Goal: Transaction & Acquisition: Purchase product/service

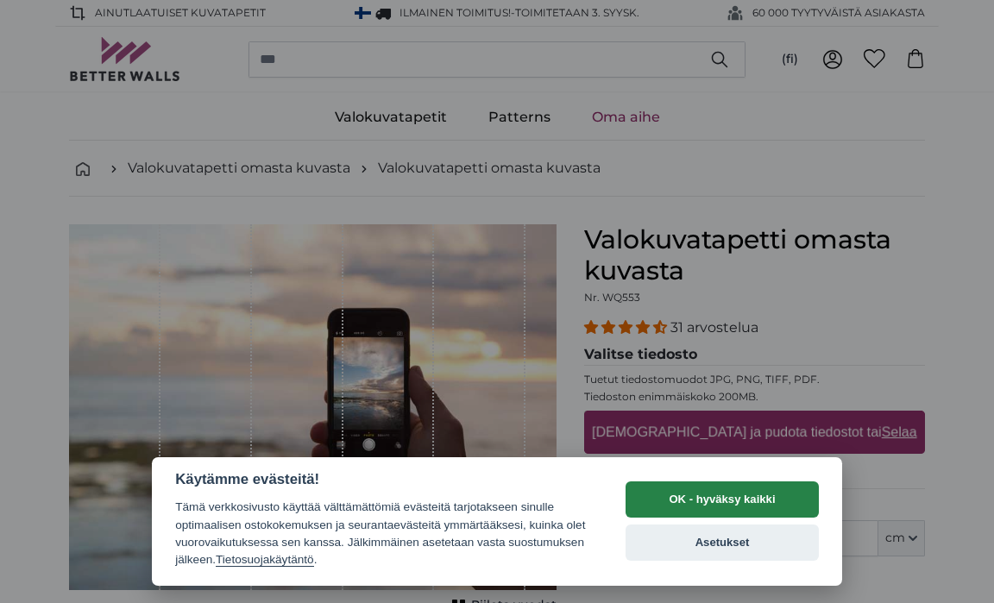
click at [749, 510] on button "OK - hyväksy kaikki" at bounding box center [722, 500] width 193 height 36
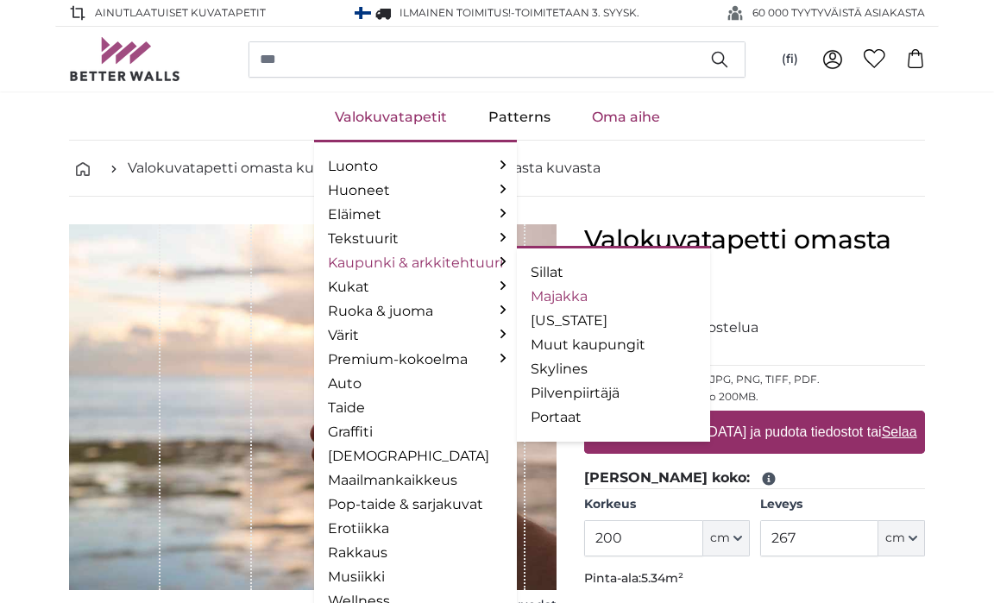
click at [545, 299] on link "Majakka" at bounding box center [614, 297] width 166 height 21
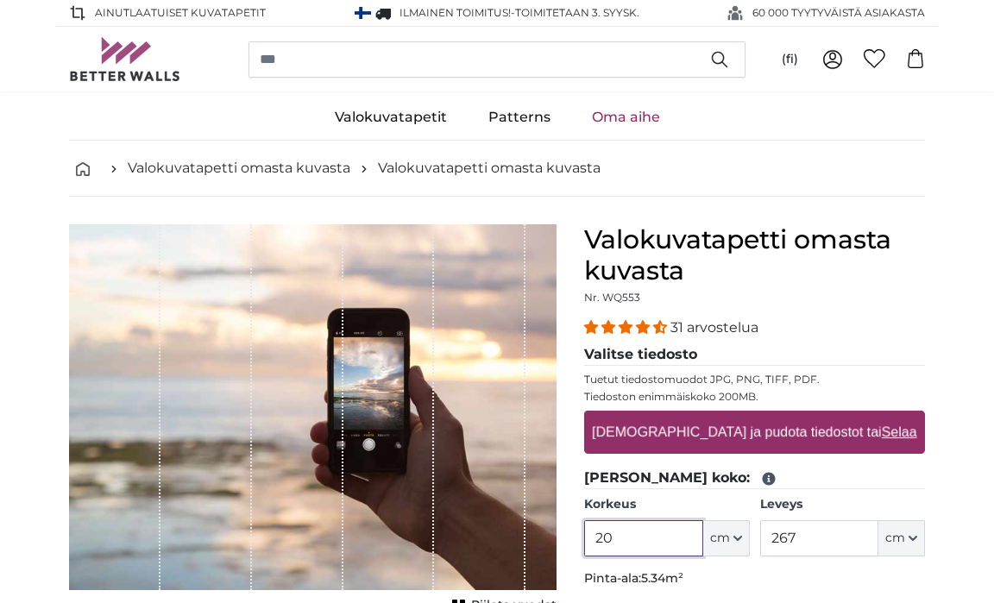
type input "2"
type input "389"
click at [801, 535] on input "267" at bounding box center [819, 538] width 118 height 36
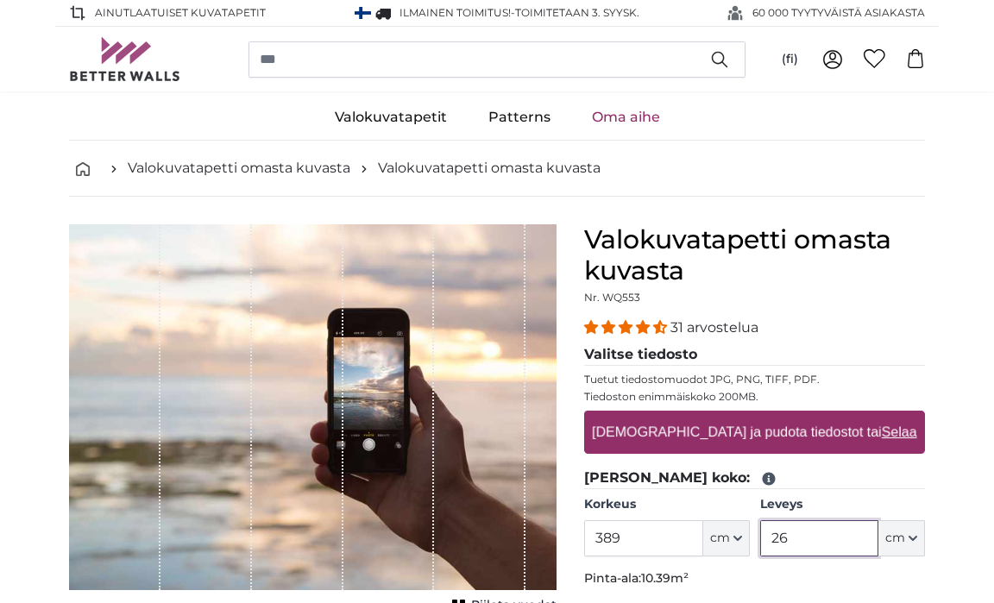
type input "2"
type input "276"
click at [825, 61] on icon at bounding box center [832, 59] width 21 height 21
